Goal: Information Seeking & Learning: Learn about a topic

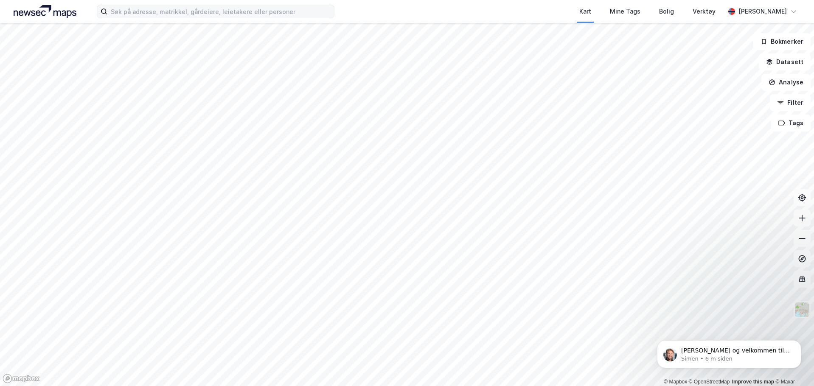
click at [155, 18] on label at bounding box center [216, 12] width 238 height 14
click at [155, 18] on input at bounding box center [220, 11] width 227 height 13
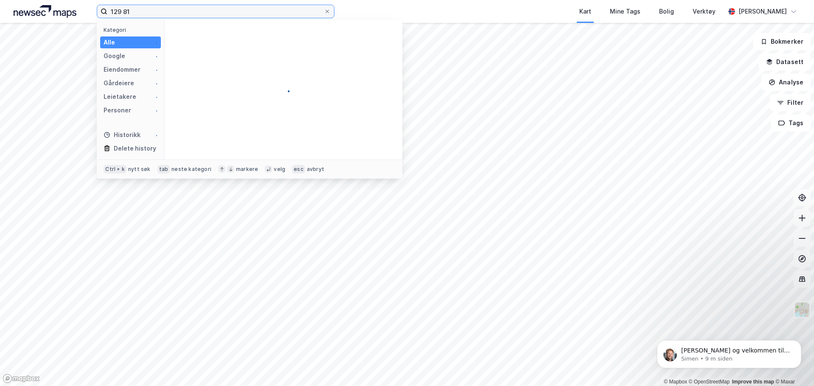
type input "129 814"
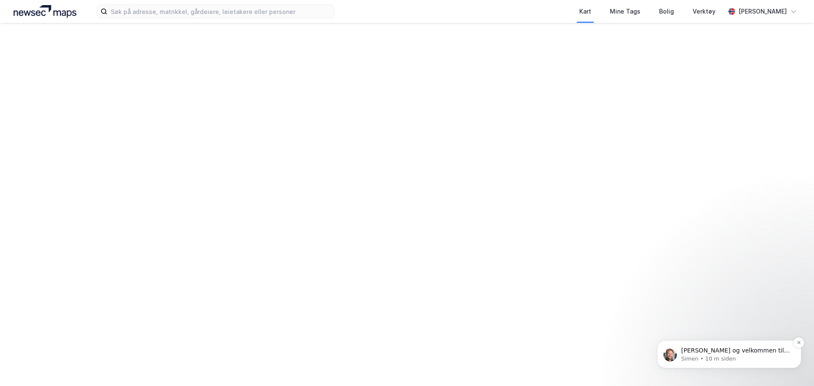
click at [771, 350] on p "[PERSON_NAME] og velkommen til Newsec Maps, [PERSON_NAME] Om det er du lurer på…" at bounding box center [736, 351] width 110 height 8
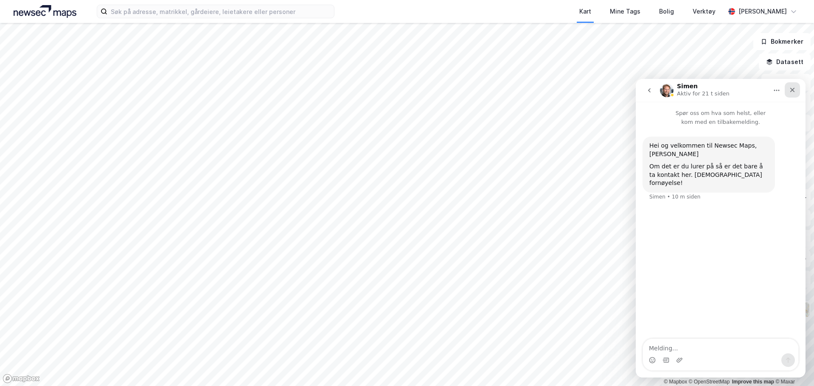
click at [793, 92] on icon "Lukk" at bounding box center [792, 90] width 7 height 7
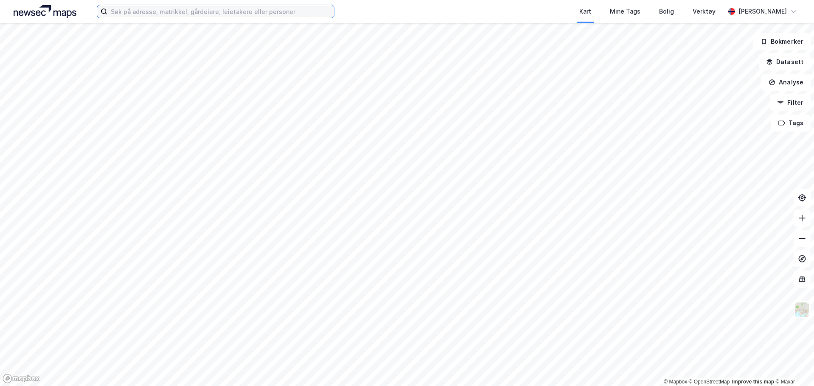
click at [127, 12] on input at bounding box center [220, 11] width 227 height 13
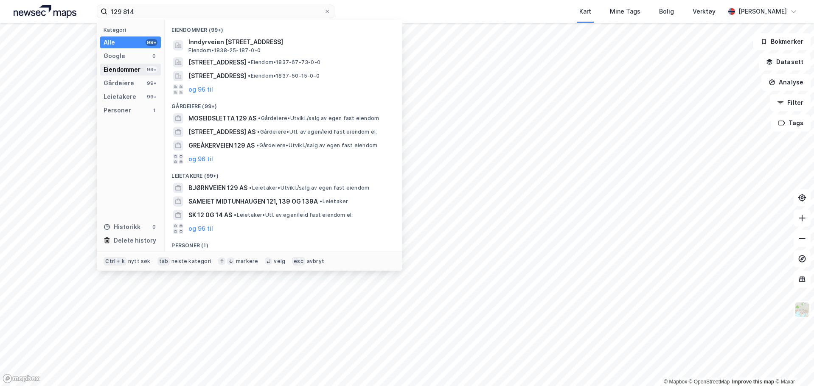
click at [122, 67] on div "Eiendommer" at bounding box center [122, 70] width 37 height 10
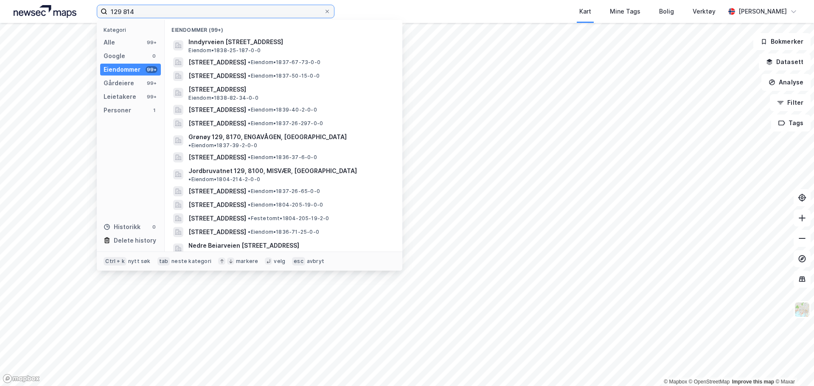
click at [218, 12] on input "129 814" at bounding box center [215, 11] width 216 height 13
click at [219, 12] on input "129 814" at bounding box center [215, 11] width 216 height 13
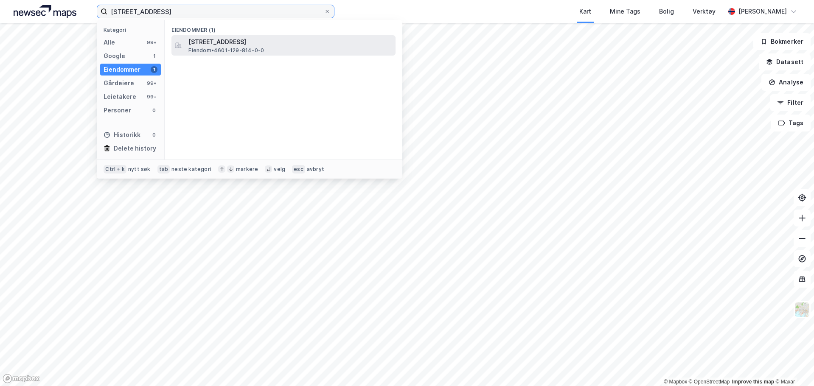
type input "Hillerenveien 114"
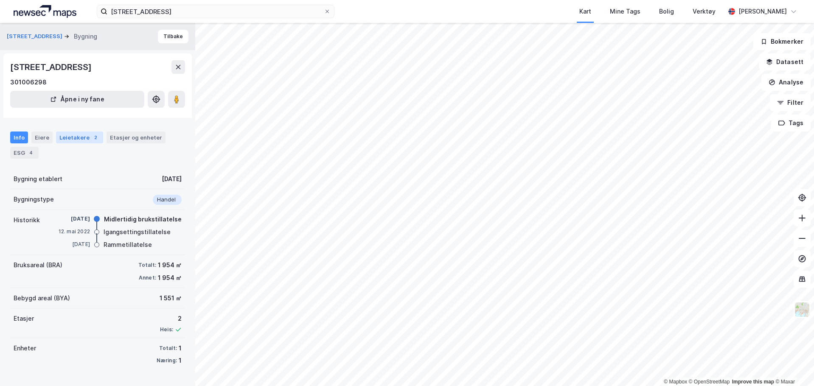
click at [84, 141] on div "Leietakere 2" at bounding box center [79, 138] width 47 height 12
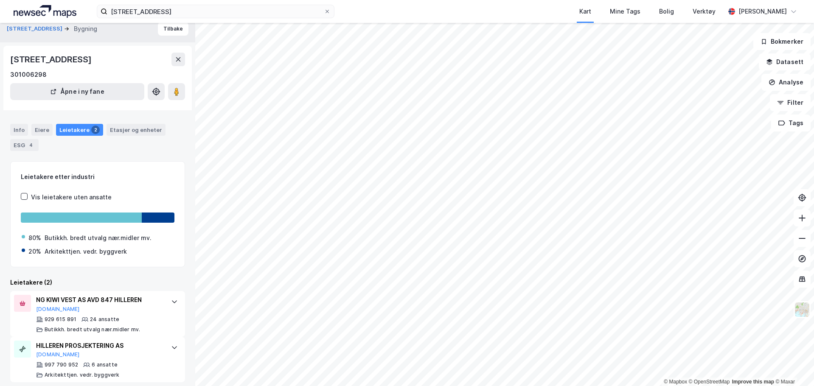
scroll to position [14, 0]
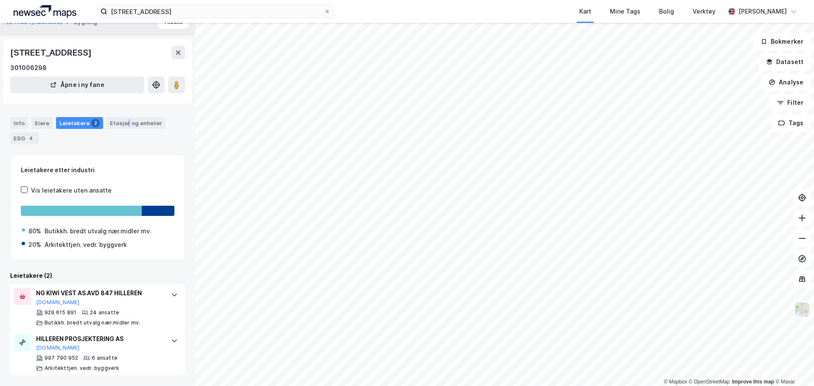
click at [124, 122] on div "Etasjer og enheter" at bounding box center [136, 123] width 52 height 8
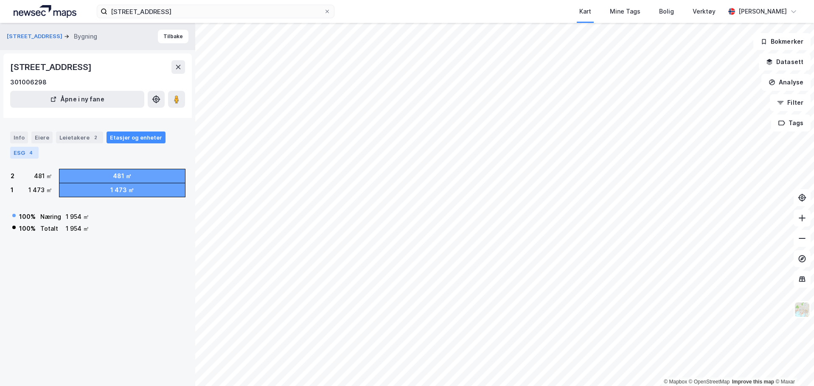
click at [28, 148] on div "ESG 4" at bounding box center [24, 153] width 28 height 12
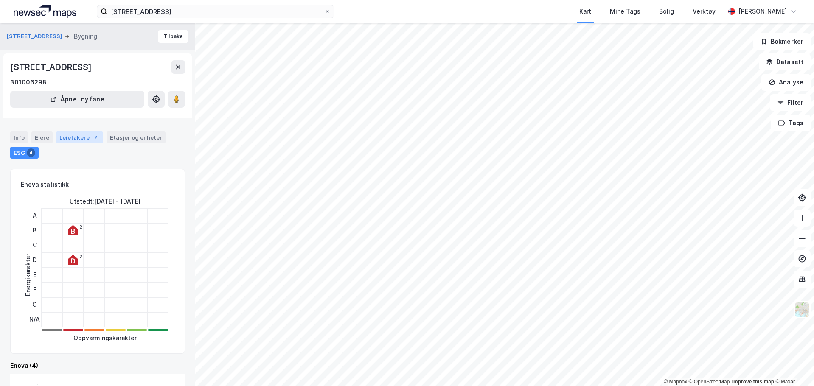
click at [67, 139] on div "Leietakere 2" at bounding box center [79, 138] width 47 height 12
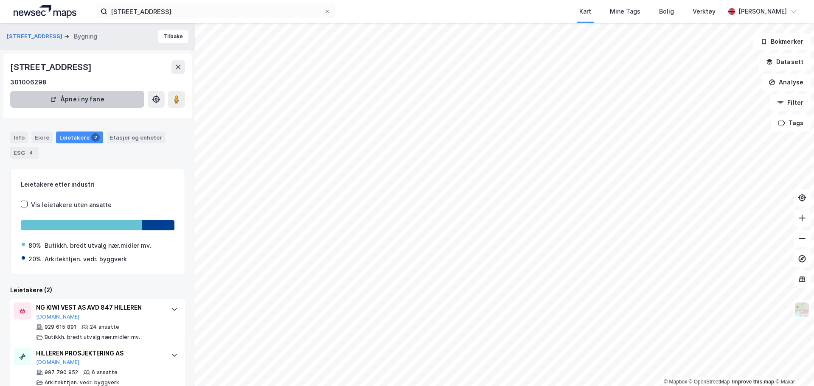
click at [86, 96] on button "Åpne i ny fane" at bounding box center [77, 99] width 134 height 17
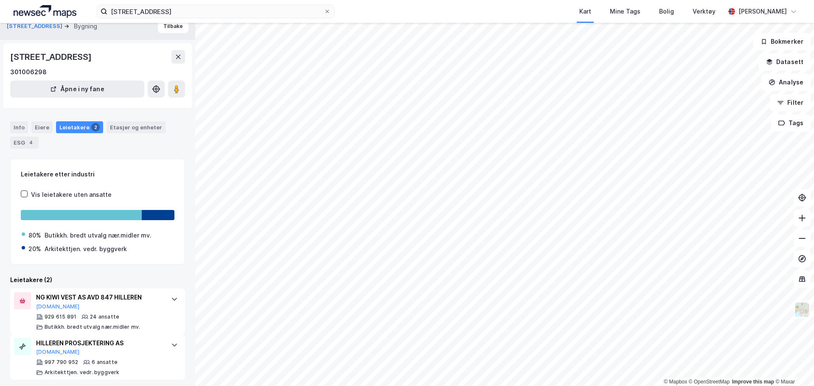
scroll to position [14, 0]
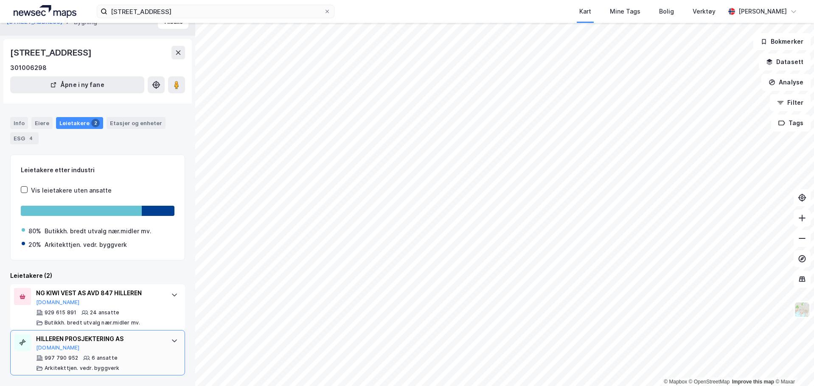
click at [145, 345] on div "HILLEREN PROSJEKTERING AS Proff.no" at bounding box center [99, 343] width 126 height 18
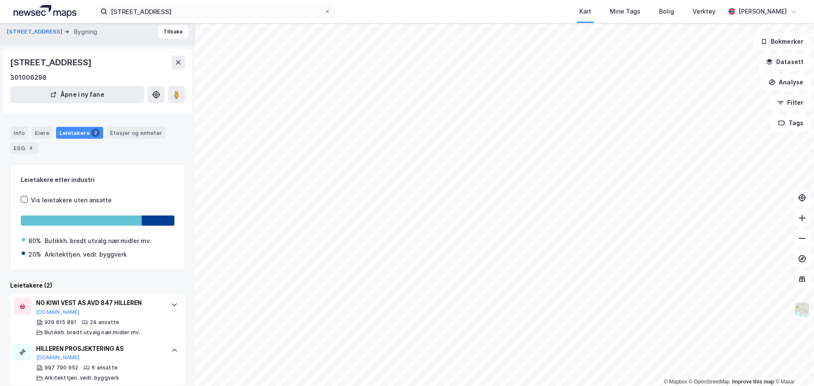
scroll to position [0, 0]
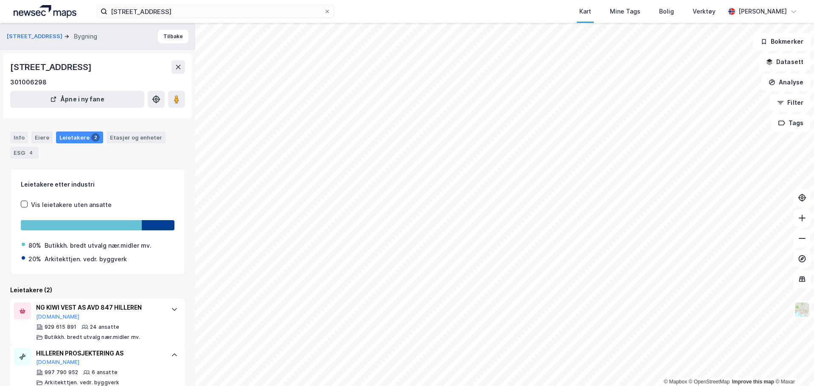
drag, startPoint x: 13, startPoint y: 67, endPoint x: 79, endPoint y: 71, distance: 66.3
click at [79, 71] on div "[STREET_ADDRESS]" at bounding box center [51, 67] width 83 height 14
copy div "Hillerenveien 114,"
click at [23, 155] on div "ESG 4" at bounding box center [24, 153] width 28 height 12
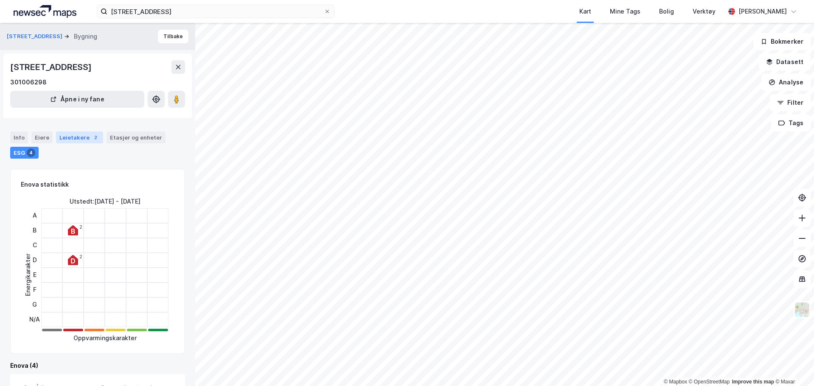
click at [67, 131] on div "Info Eiere Leietakere 2 Etasjer og enheter ESG 4" at bounding box center [97, 141] width 195 height 41
